Goal: Task Accomplishment & Management: Use online tool/utility

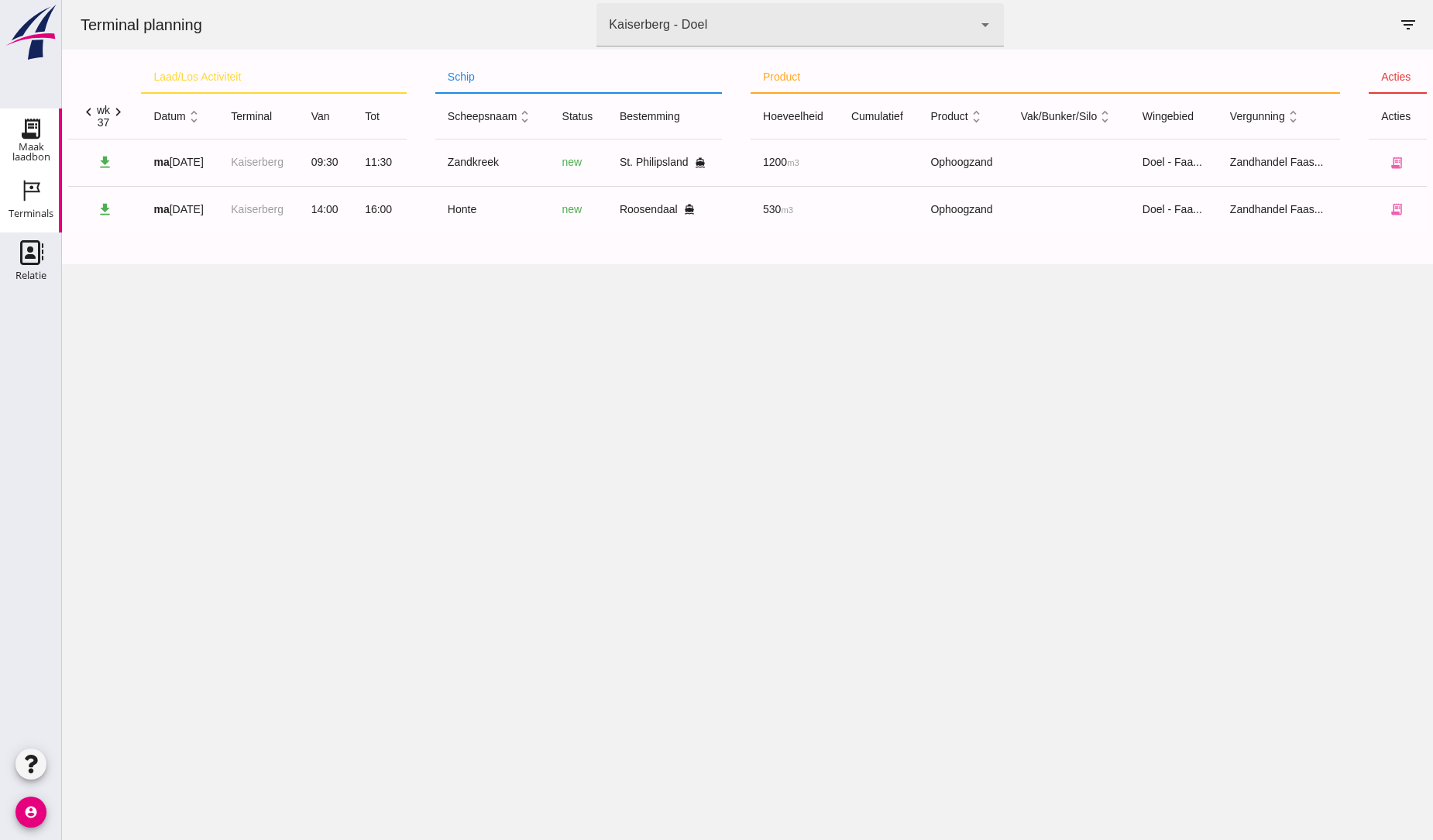
click at [19, 142] on div "Maak laadbon" at bounding box center [31, 152] width 62 height 20
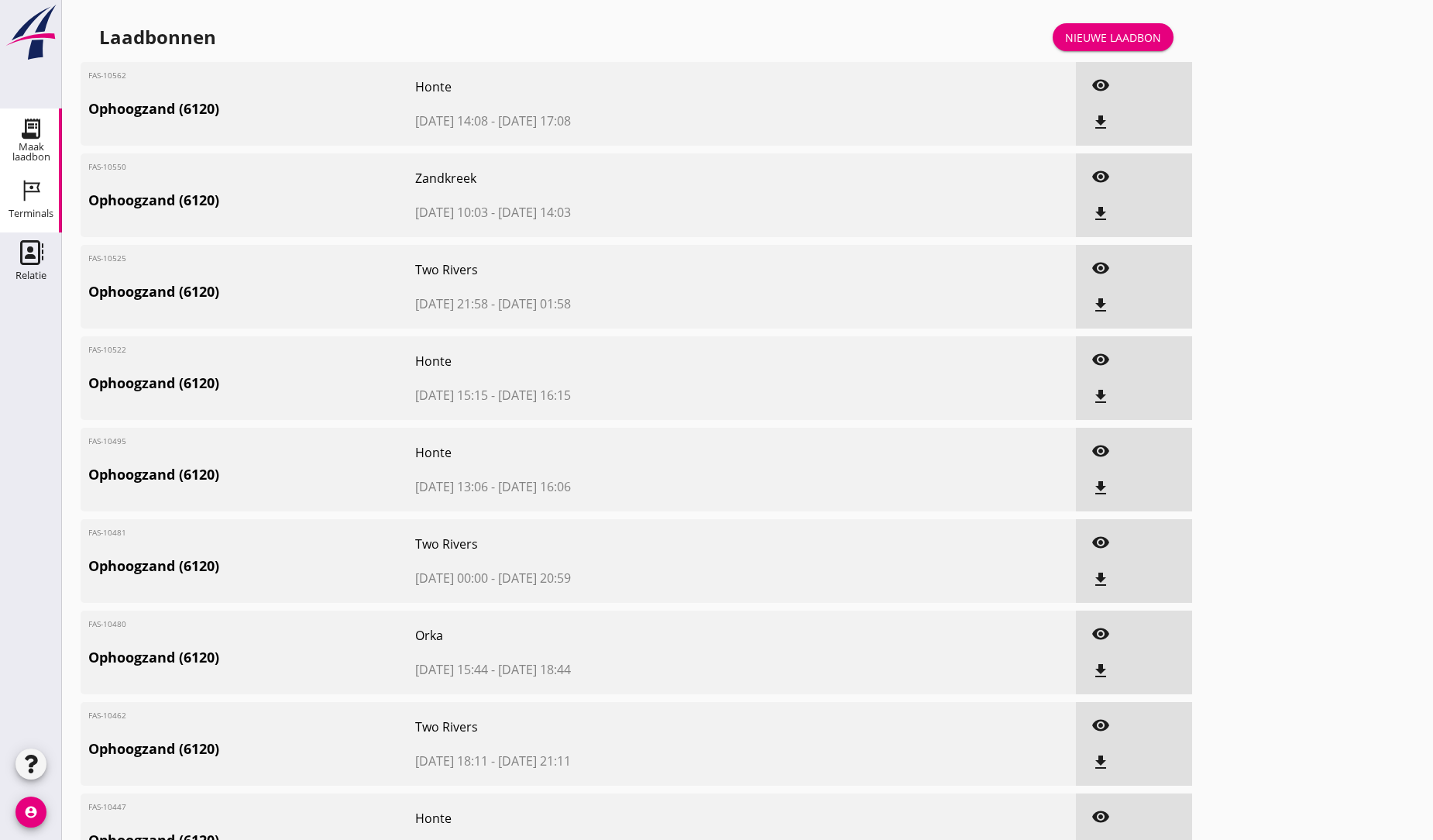
click at [19, 191] on icon "Terminals" at bounding box center [31, 191] width 25 height 25
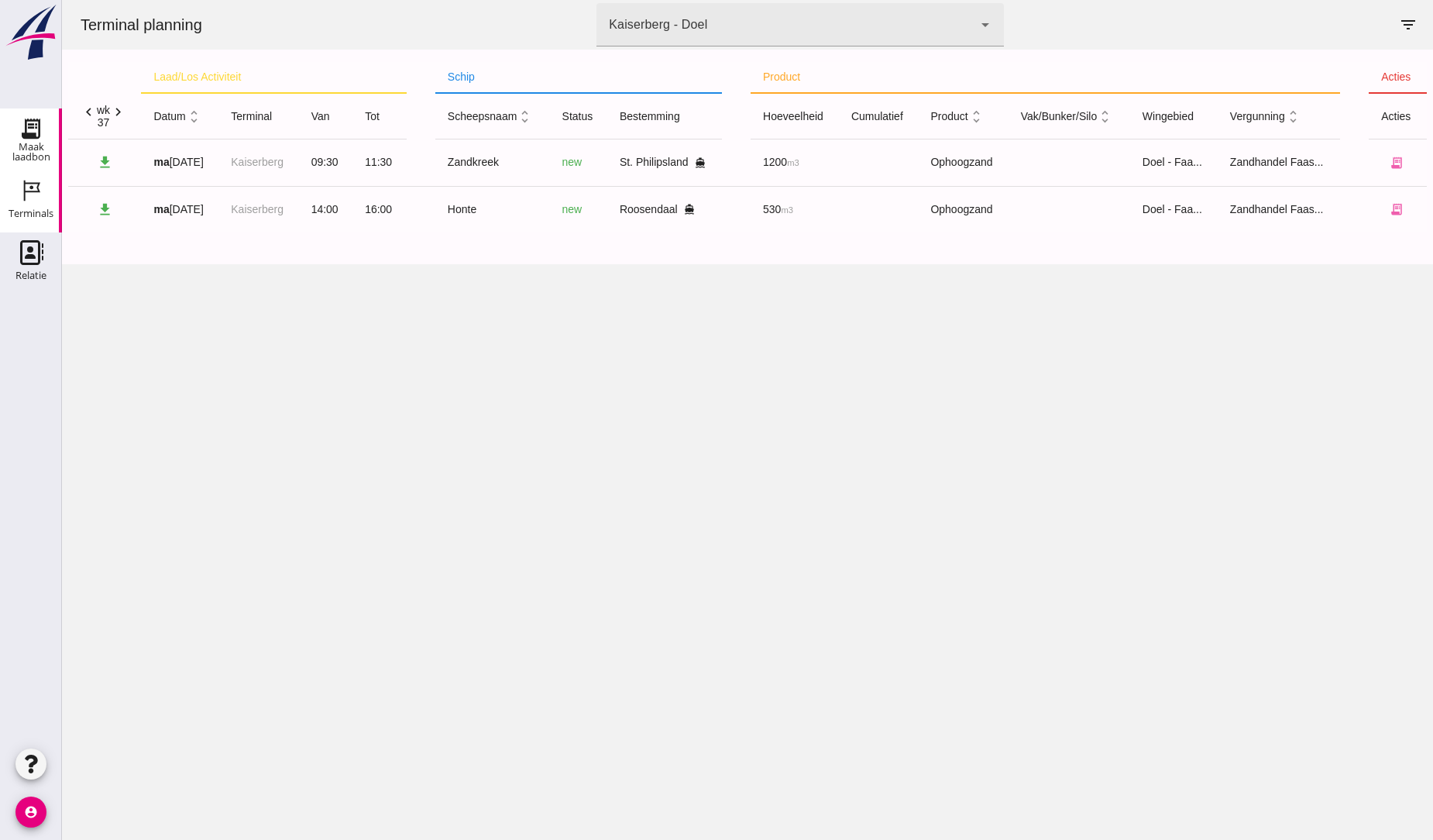
click at [29, 139] on icon "Maak laadbon" at bounding box center [31, 129] width 25 height 25
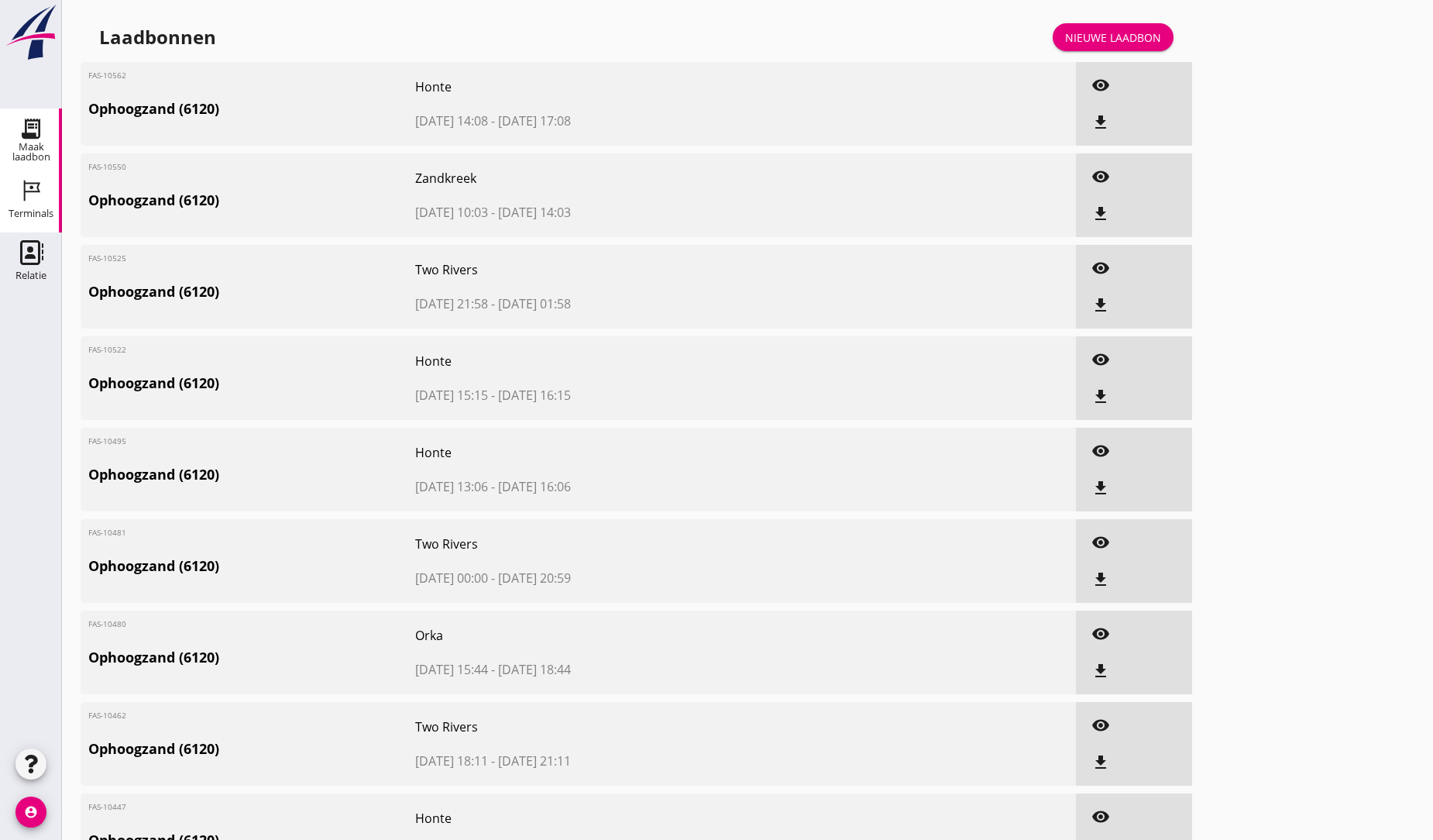
click at [20, 197] on icon "Terminals" at bounding box center [31, 191] width 25 height 25
